Goal: Transaction & Acquisition: Purchase product/service

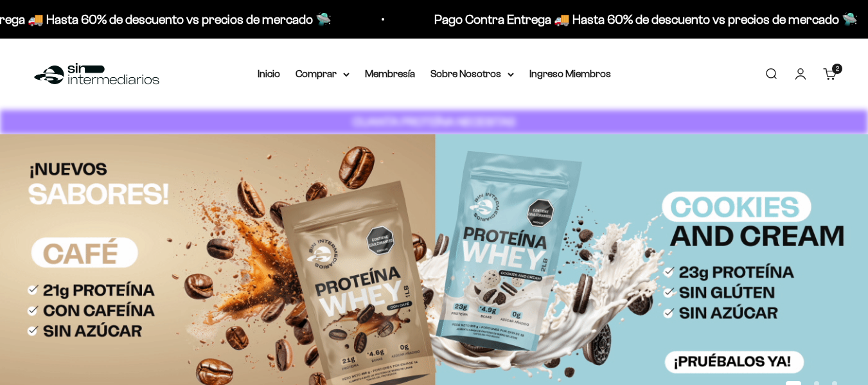
click at [800, 71] on link "Iniciar sesión" at bounding box center [800, 74] width 14 height 14
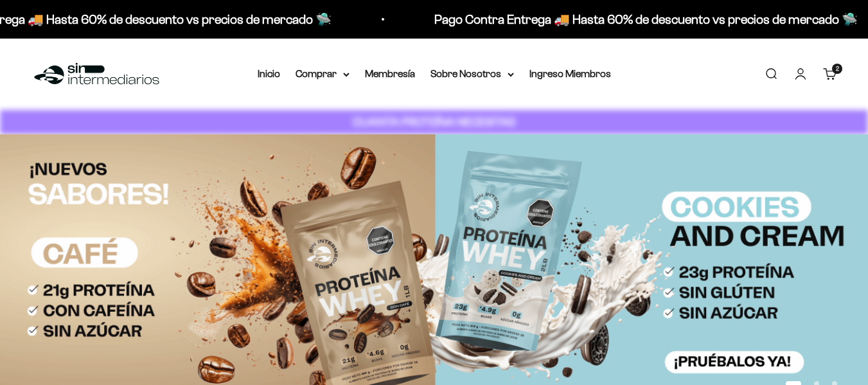
click at [797, 81] on link "Iniciar sesión" at bounding box center [800, 74] width 14 height 14
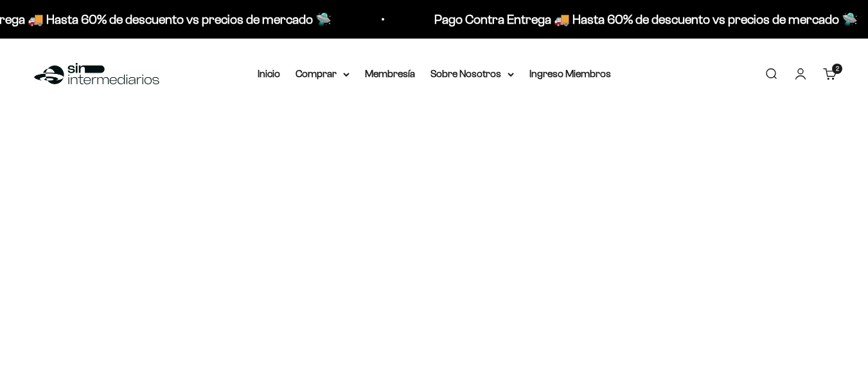
drag, startPoint x: 0, startPoint y: 0, endPoint x: 797, endPoint y: 76, distance: 800.8
click at [797, 76] on link "Iniciar sesión" at bounding box center [800, 74] width 14 height 14
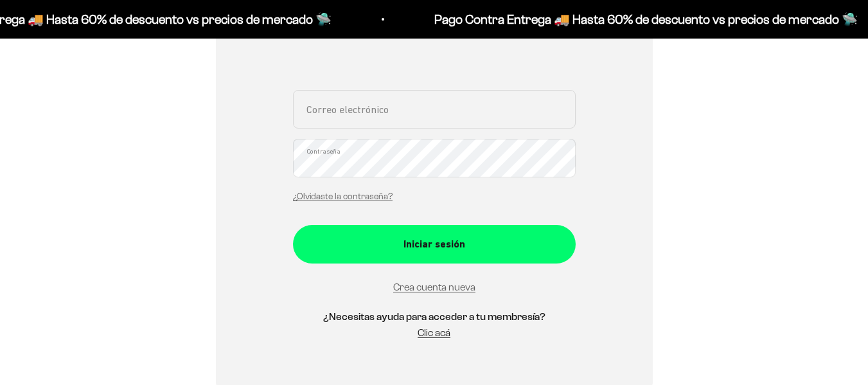
scroll to position [258, 0]
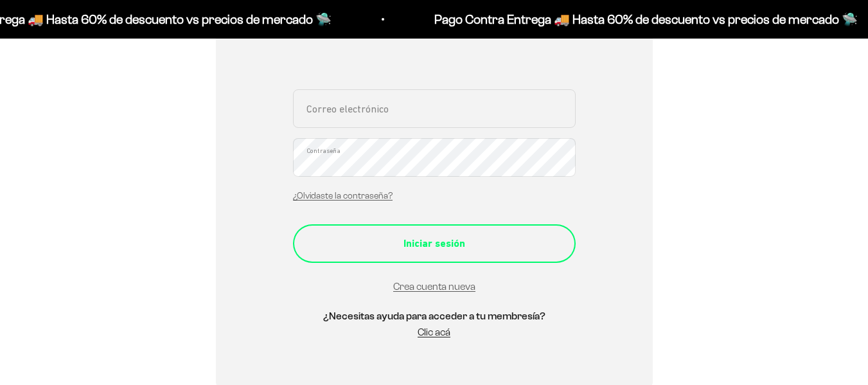
type input "[EMAIL_ADDRESS][DOMAIN_NAME]"
click at [499, 243] on div "Iniciar sesión" at bounding box center [434, 243] width 231 height 17
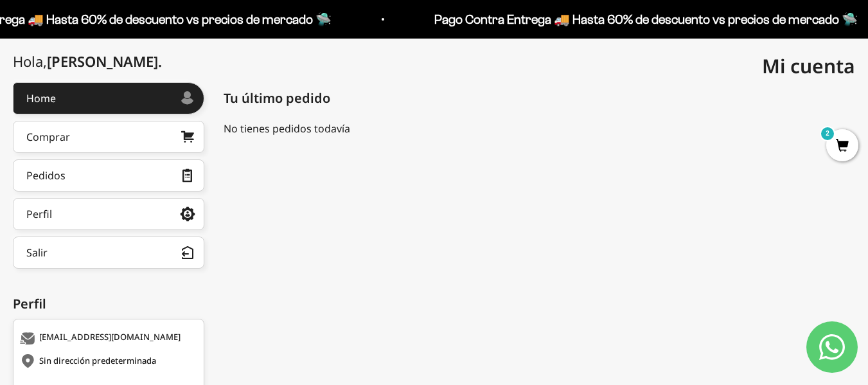
scroll to position [139, 0]
click at [116, 141] on link "Comprar" at bounding box center [108, 136] width 191 height 32
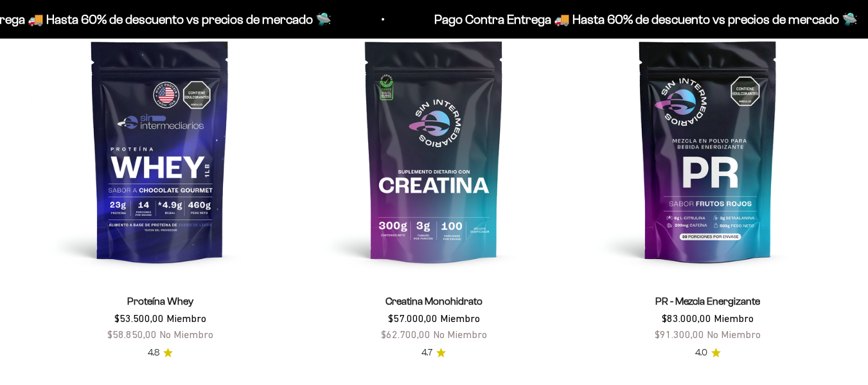
scroll to position [498, 0]
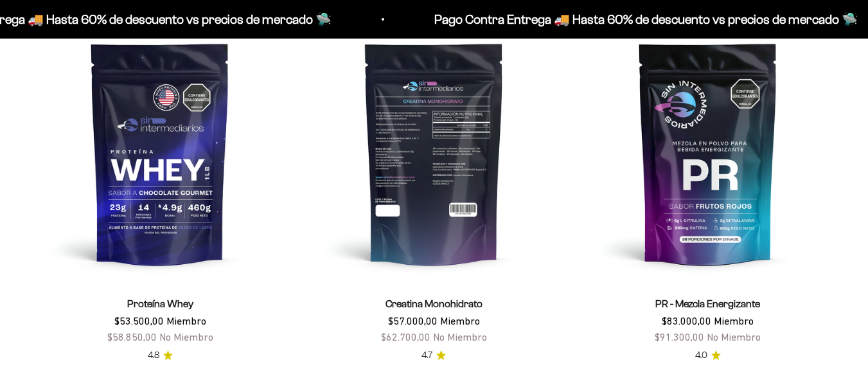
click at [423, 200] on img at bounding box center [434, 153] width 258 height 258
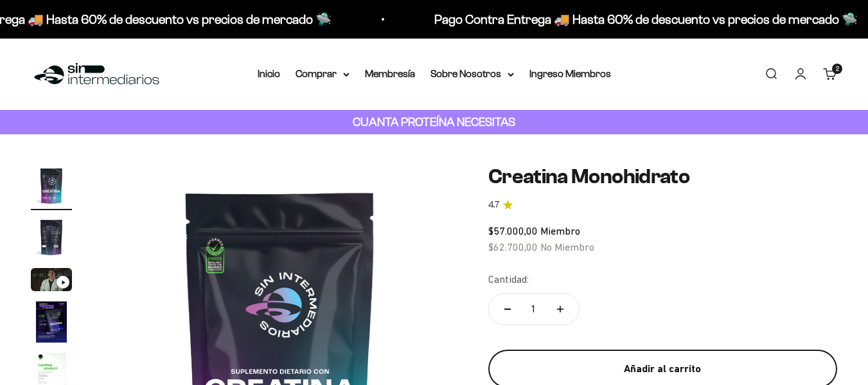
click at [632, 367] on div "Añadir al carrito" at bounding box center [662, 368] width 297 height 17
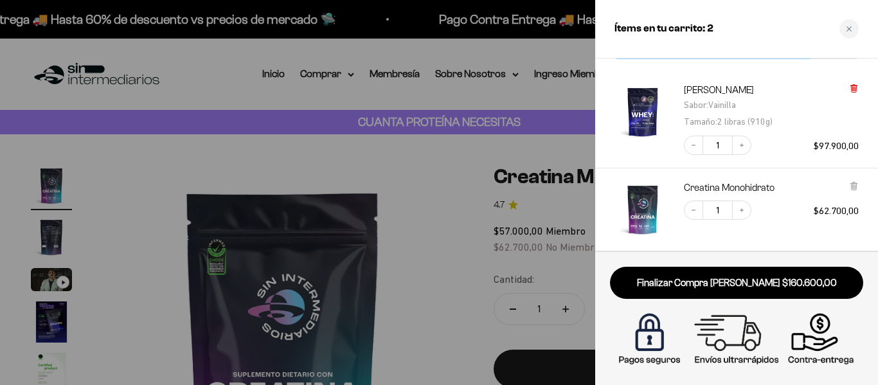
click at [856, 88] on icon at bounding box center [853, 88] width 5 height 6
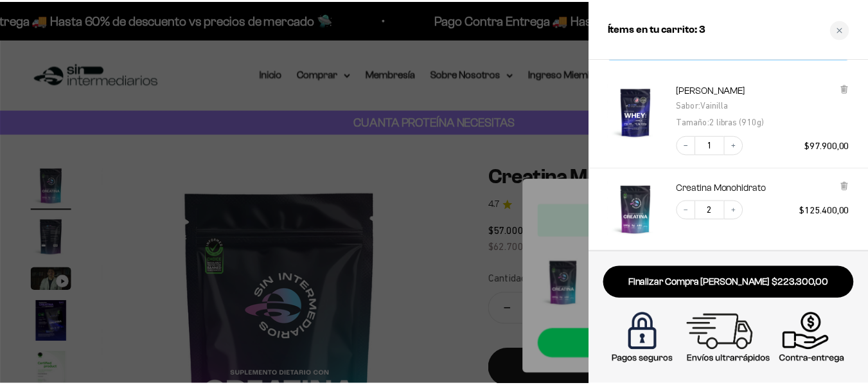
scroll to position [60, 0]
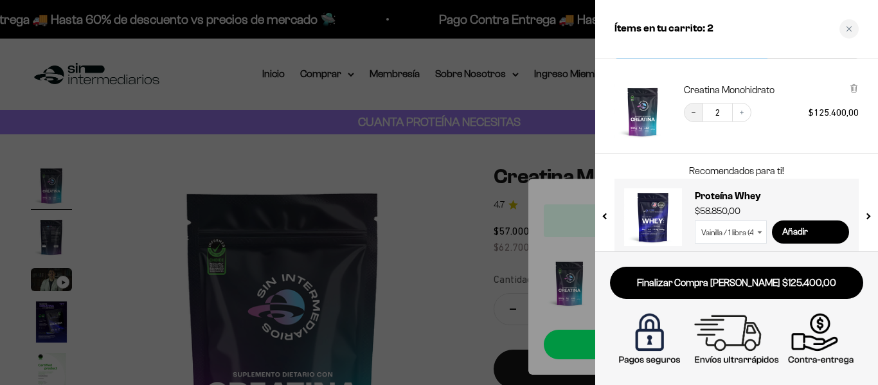
click at [691, 114] on icon "Decrease quantity" at bounding box center [693, 113] width 8 height 8
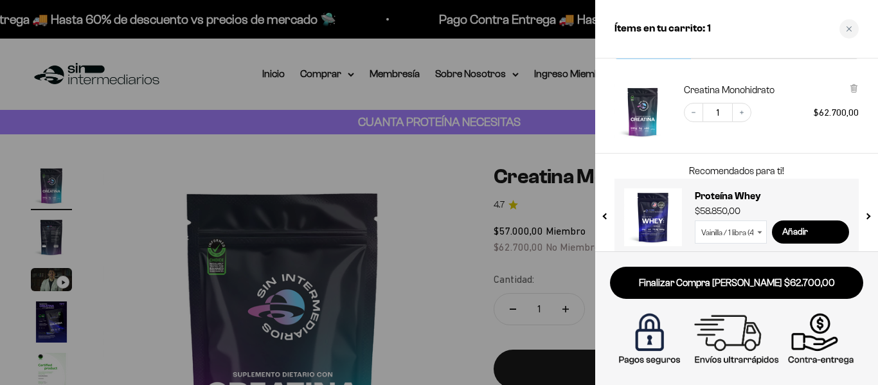
click at [242, 98] on div at bounding box center [439, 192] width 878 height 385
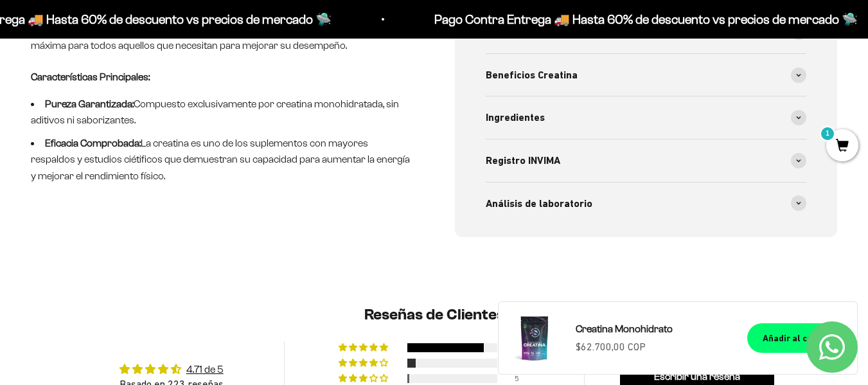
scroll to position [0, 0]
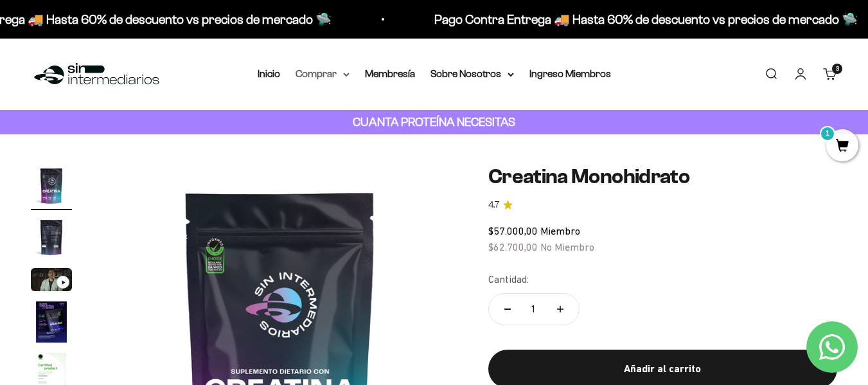
click at [337, 76] on summary "Comprar" at bounding box center [323, 74] width 54 height 17
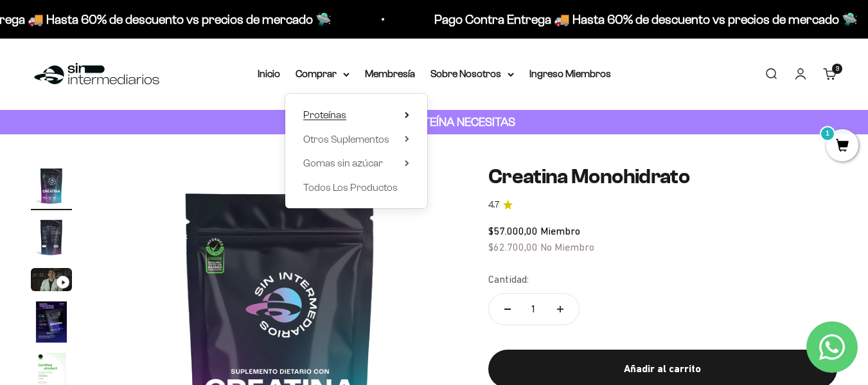
click at [334, 112] on span "Proteínas" at bounding box center [324, 114] width 43 height 11
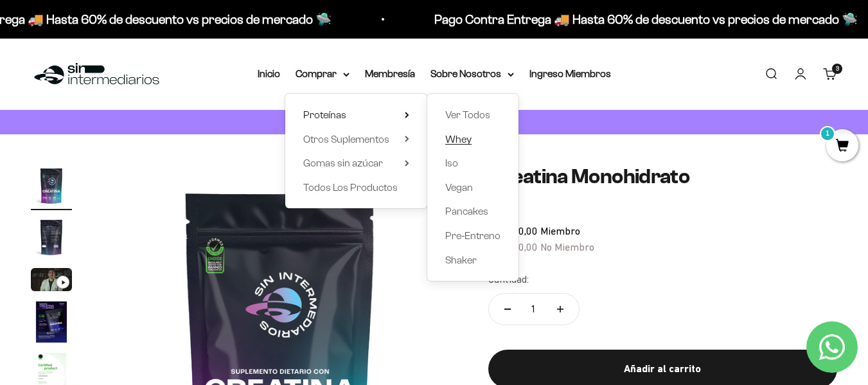
click at [465, 136] on span "Whey" at bounding box center [458, 139] width 26 height 11
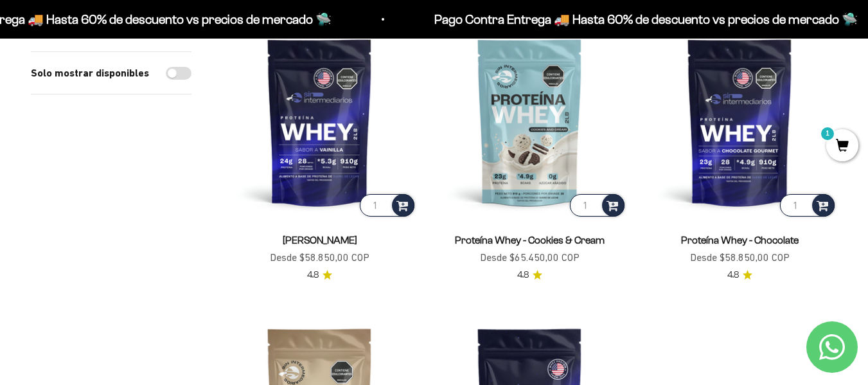
scroll to position [179, 0]
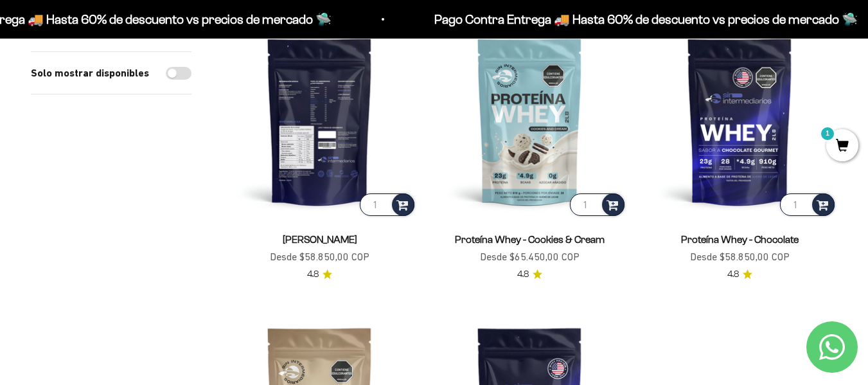
click at [362, 150] on img at bounding box center [319, 121] width 195 height 195
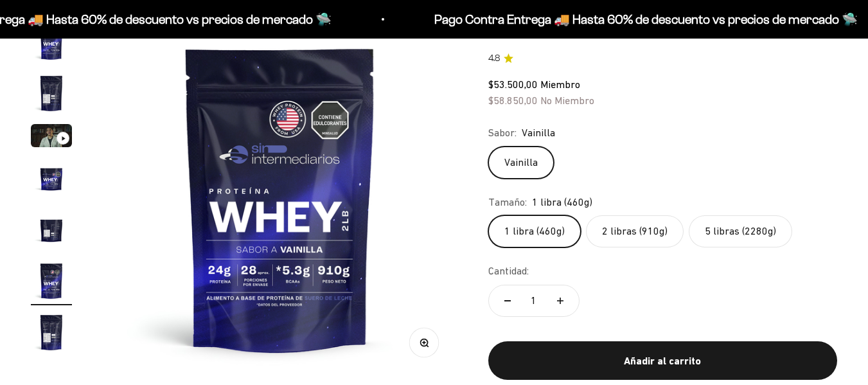
click at [739, 228] on label "5 libras (2280g)" at bounding box center [740, 231] width 103 height 32
click at [488, 215] on input "5 libras (2280g)" at bounding box center [488, 215] width 1 height 1
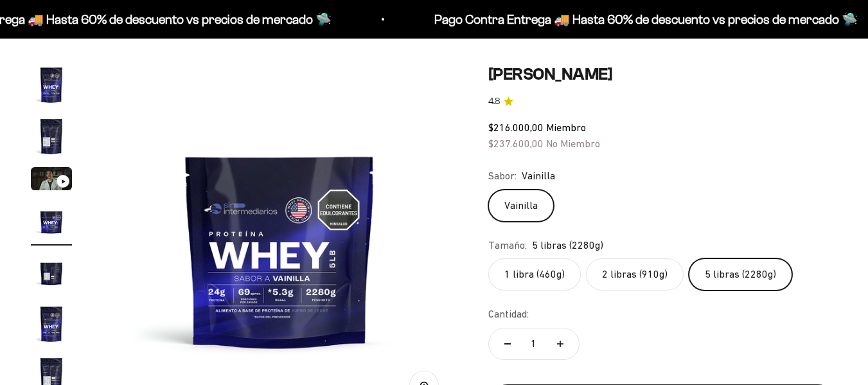
scroll to position [100, 0]
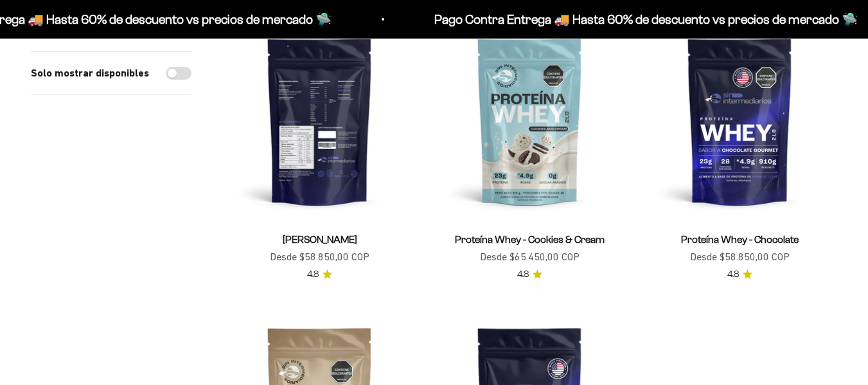
scroll to position [179, 0]
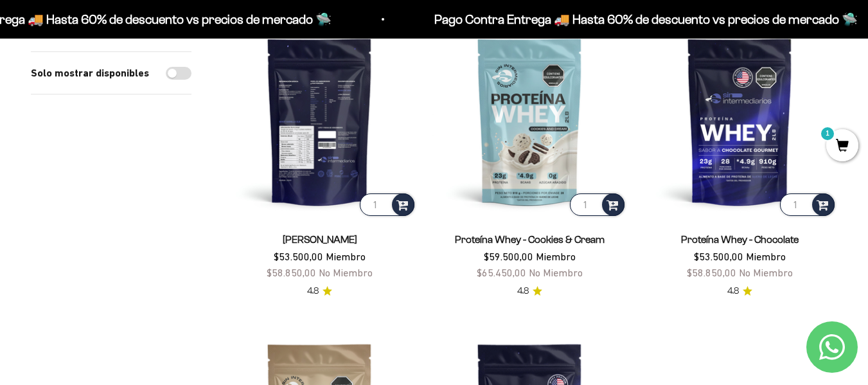
click at [321, 130] on img at bounding box center [319, 121] width 195 height 195
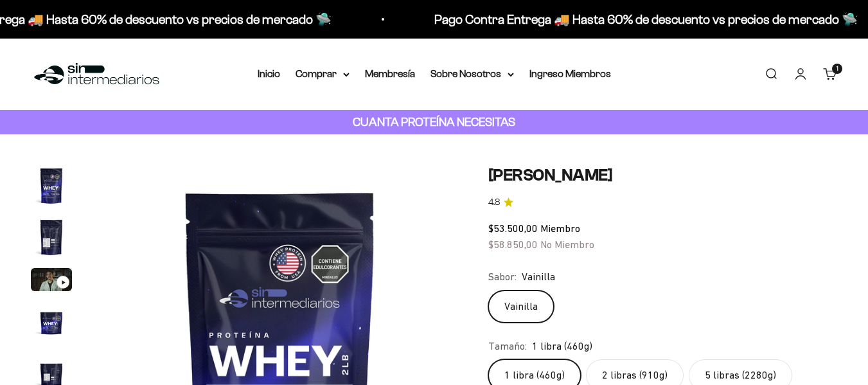
click at [646, 338] on fieldset "Tamaño: 1 libra (460g) 1 libra (460g) 2 libras (910g) 5 libras (2280g)" at bounding box center [662, 365] width 349 height 54
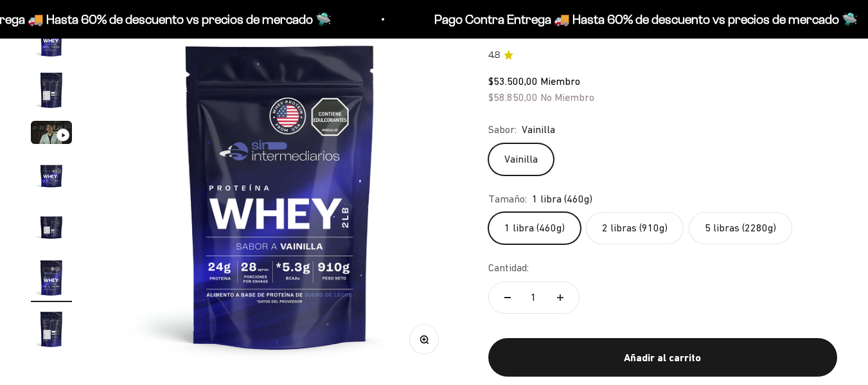
scroll to position [147, 0]
click at [646, 225] on label "2 libras (910g)" at bounding box center [635, 228] width 98 height 32
click at [488, 212] on input "2 libras (910g)" at bounding box center [488, 211] width 1 height 1
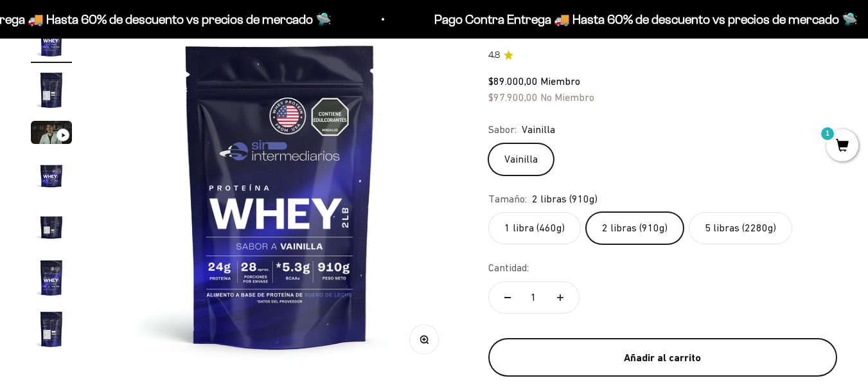
click at [653, 363] on div "Añadir al carrito" at bounding box center [662, 357] width 297 height 17
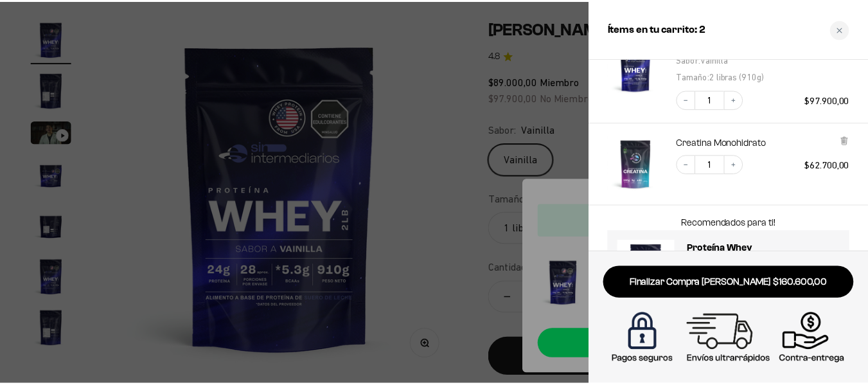
scroll to position [105, 0]
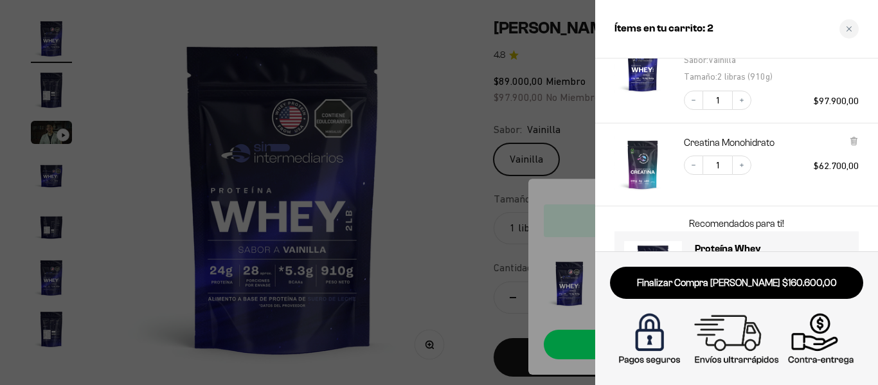
click at [464, 157] on div at bounding box center [439, 192] width 878 height 385
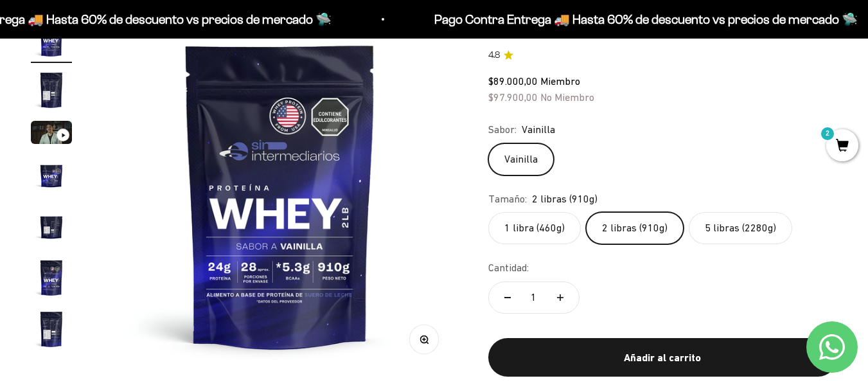
click at [532, 232] on label "1 libra (460g)" at bounding box center [534, 228] width 93 height 32
click at [488, 212] on input "1 libra (460g)" at bounding box center [488, 211] width 1 height 1
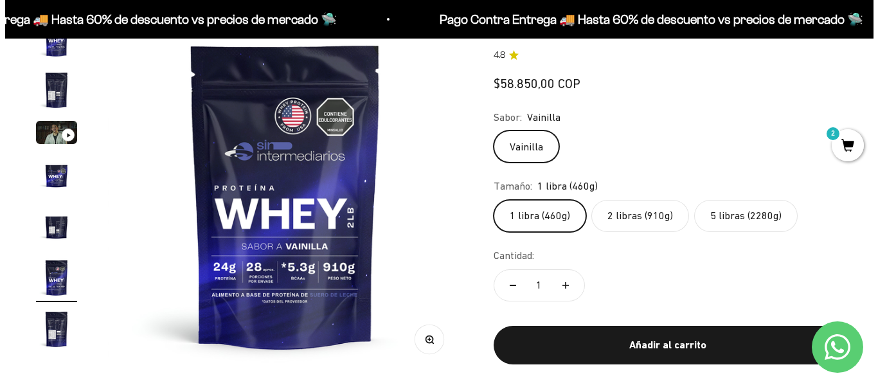
scroll to position [0, 1811]
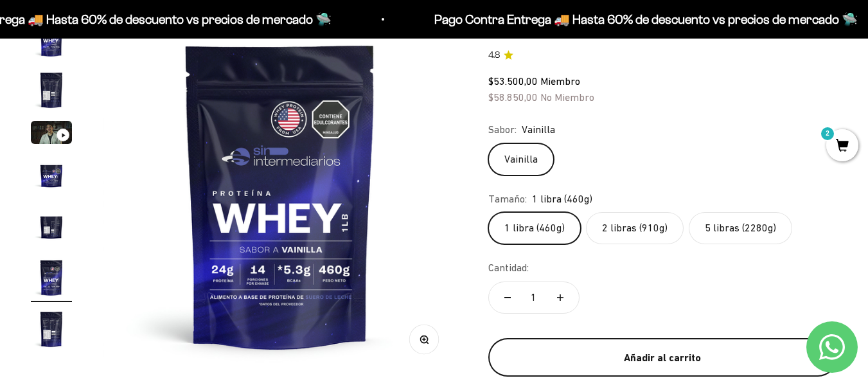
click at [615, 367] on button "Añadir al carrito" at bounding box center [662, 357] width 349 height 39
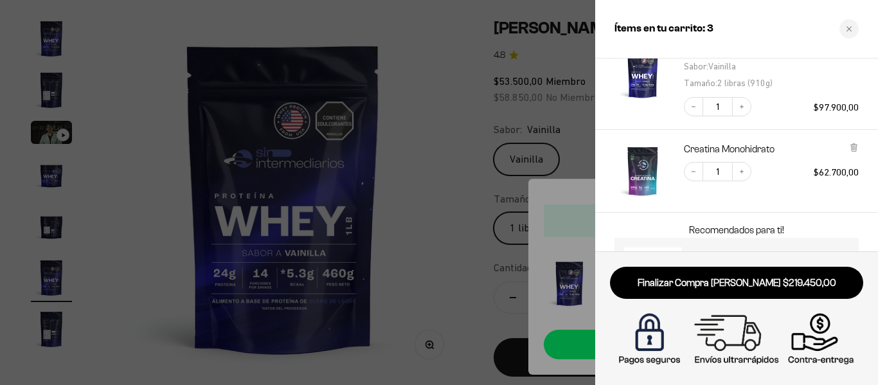
scroll to position [243, 0]
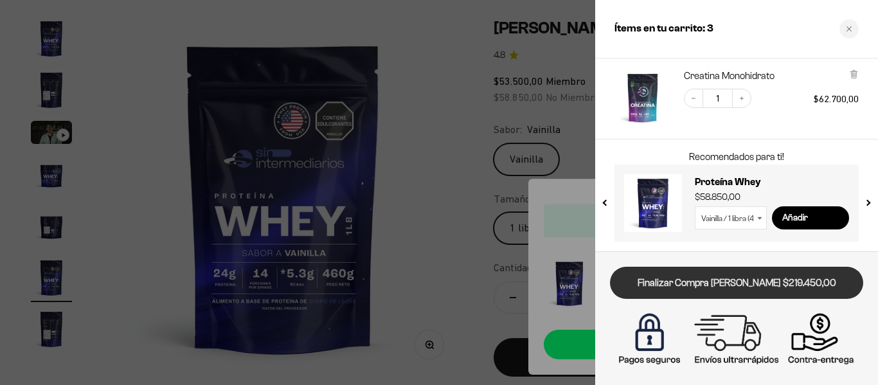
click at [694, 277] on link "Finalizar Compra [PERSON_NAME] $219.450,00" at bounding box center [736, 283] width 253 height 33
